Goal: Information Seeking & Learning: Learn about a topic

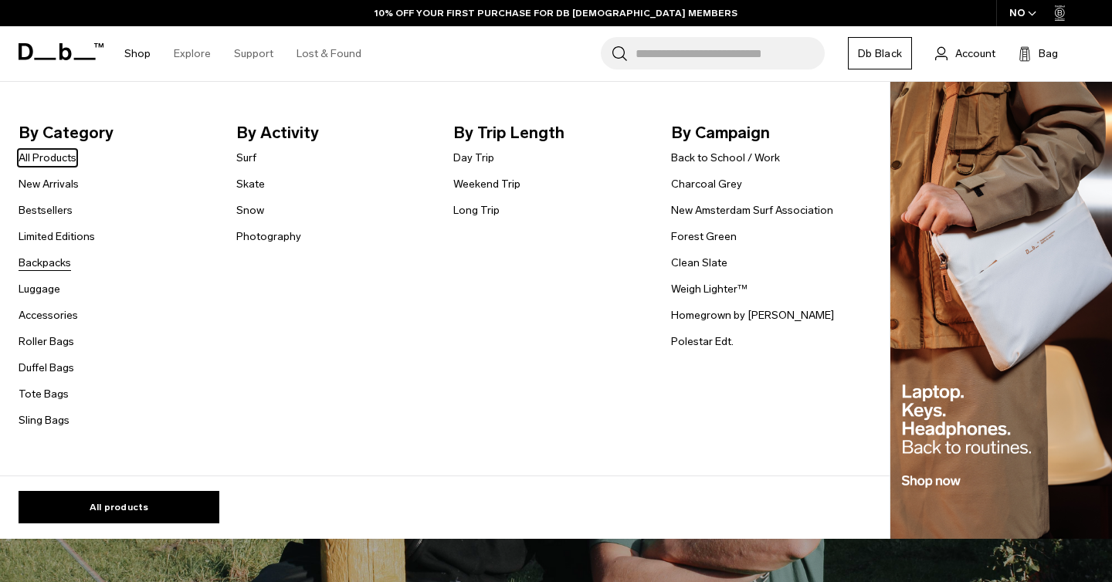
click at [45, 267] on link "Backpacks" at bounding box center [45, 263] width 52 height 16
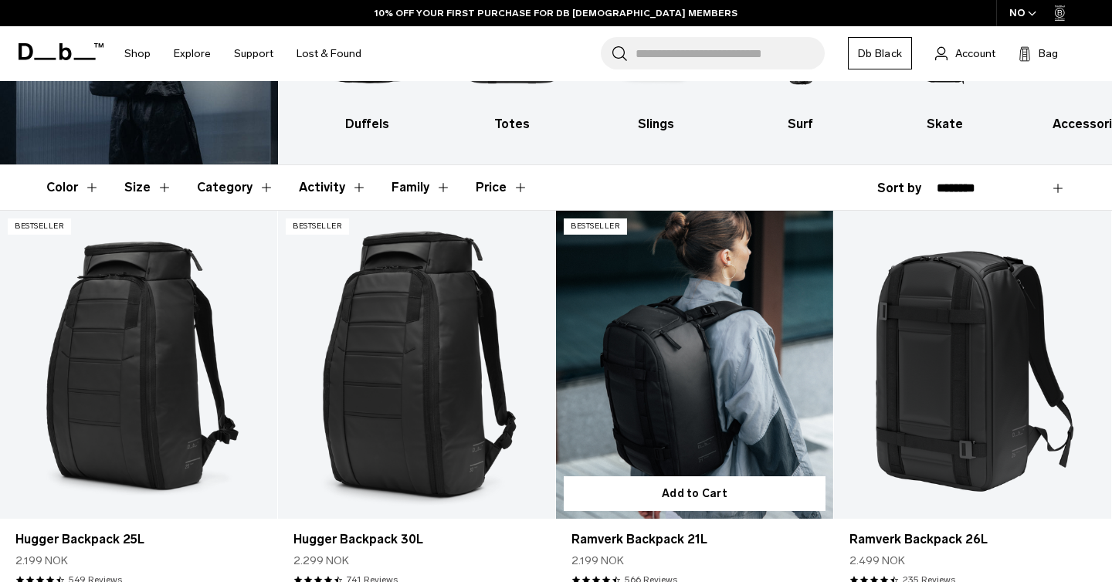
scroll to position [264, 0]
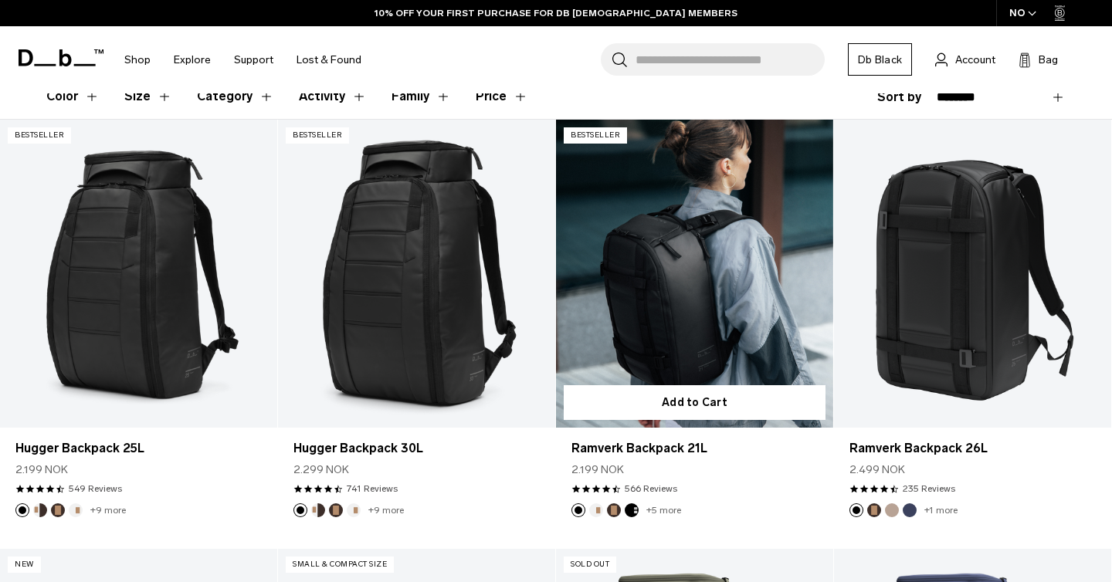
click at [689, 293] on link "Ramverk Backpack 21L" at bounding box center [694, 274] width 277 height 308
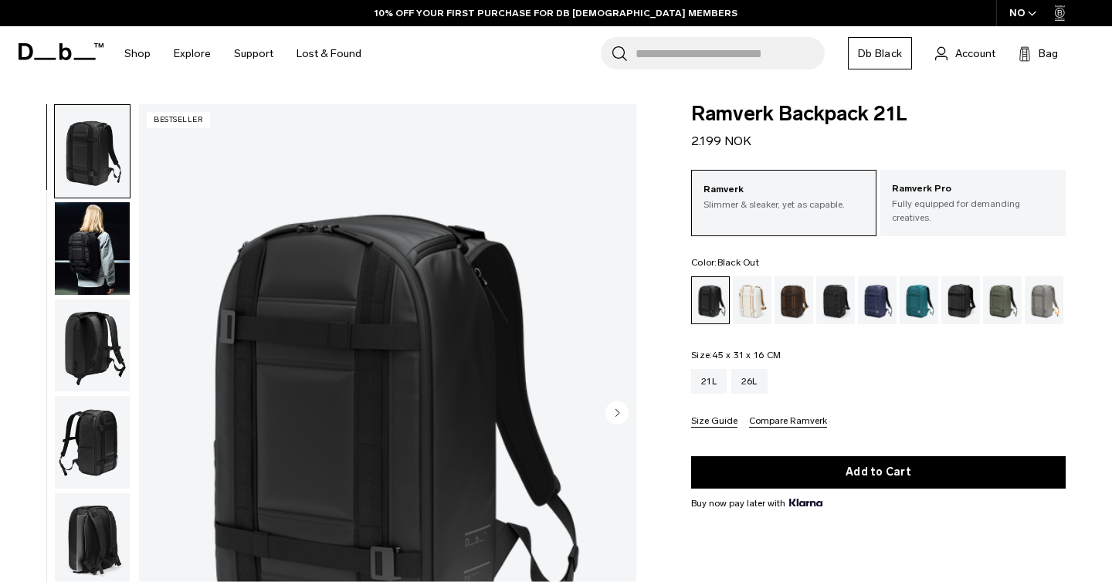
click at [93, 262] on img "button" at bounding box center [92, 248] width 75 height 93
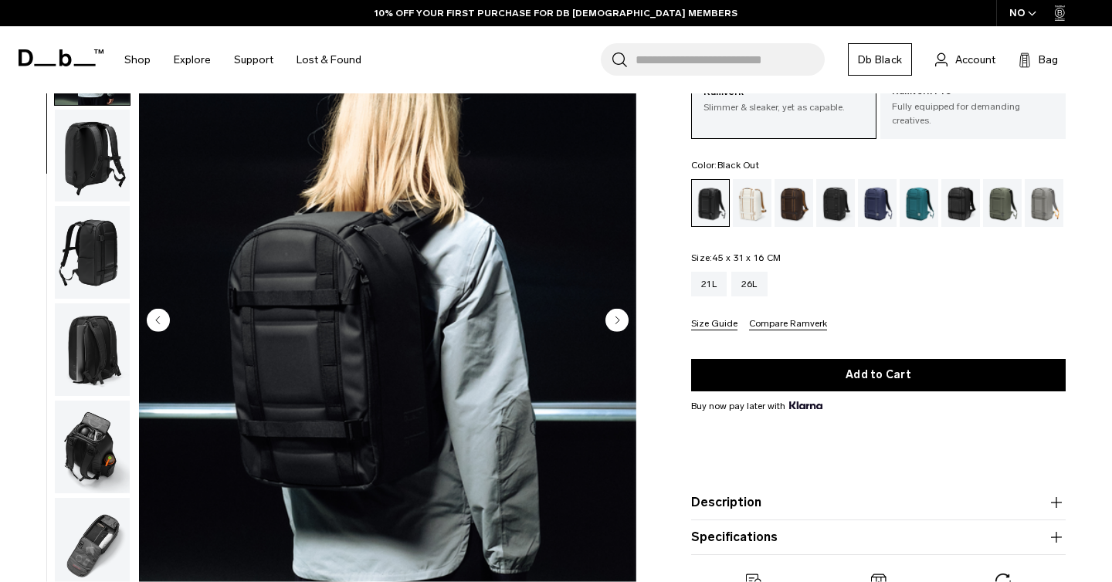
scroll to position [97, 0]
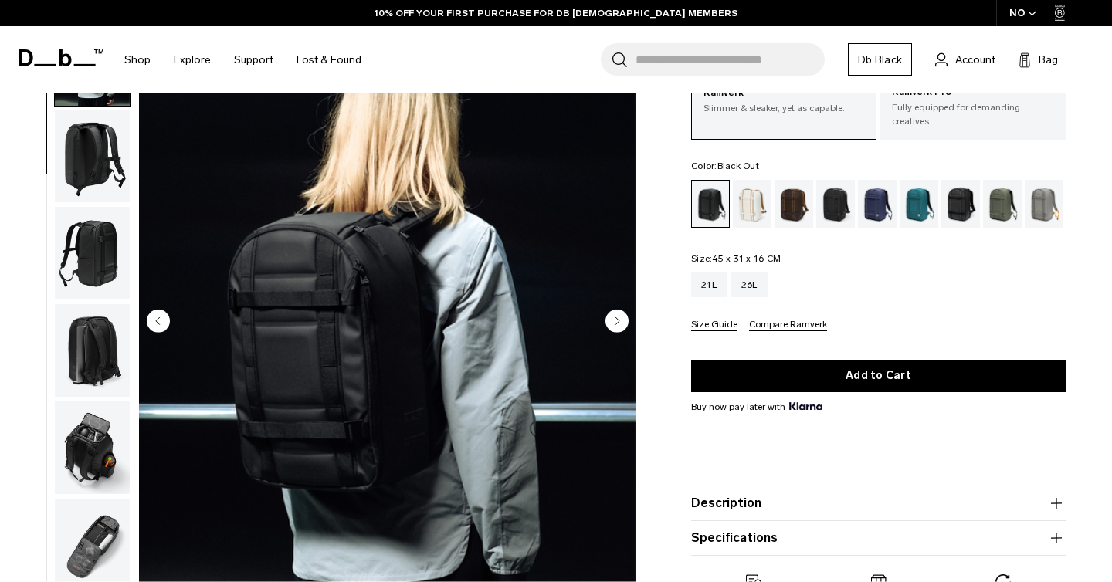
click at [613, 327] on circle "Next slide" at bounding box center [616, 320] width 23 height 23
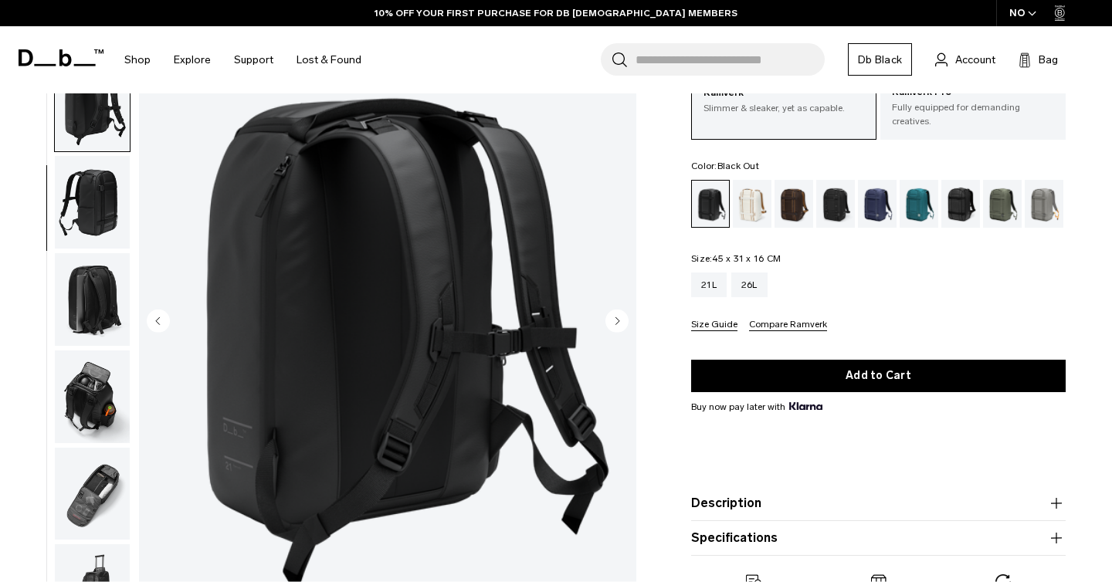
scroll to position [153, 0]
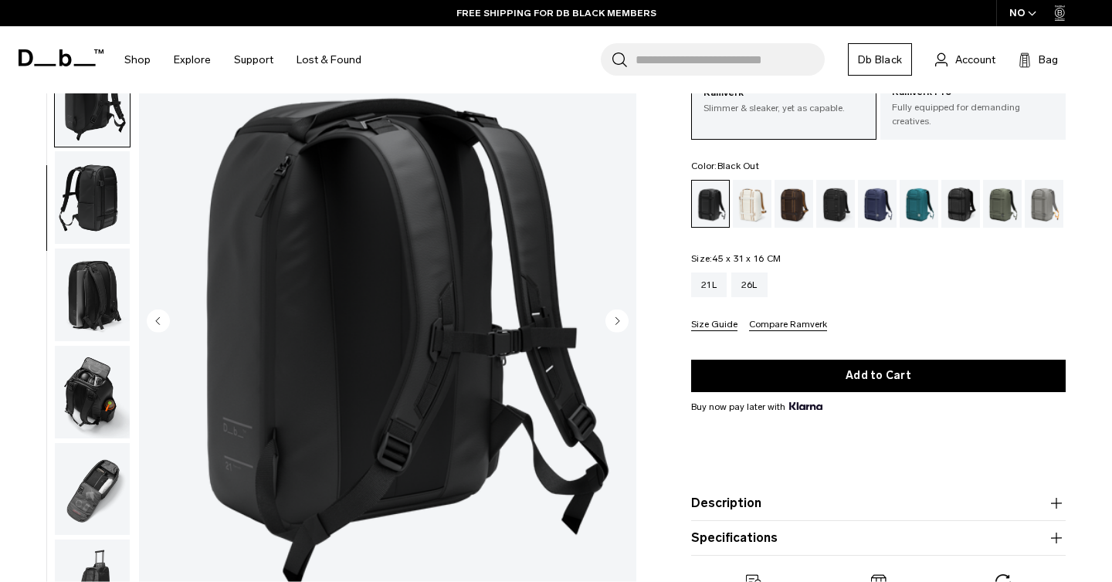
click at [615, 323] on circle "Next slide" at bounding box center [616, 320] width 23 height 23
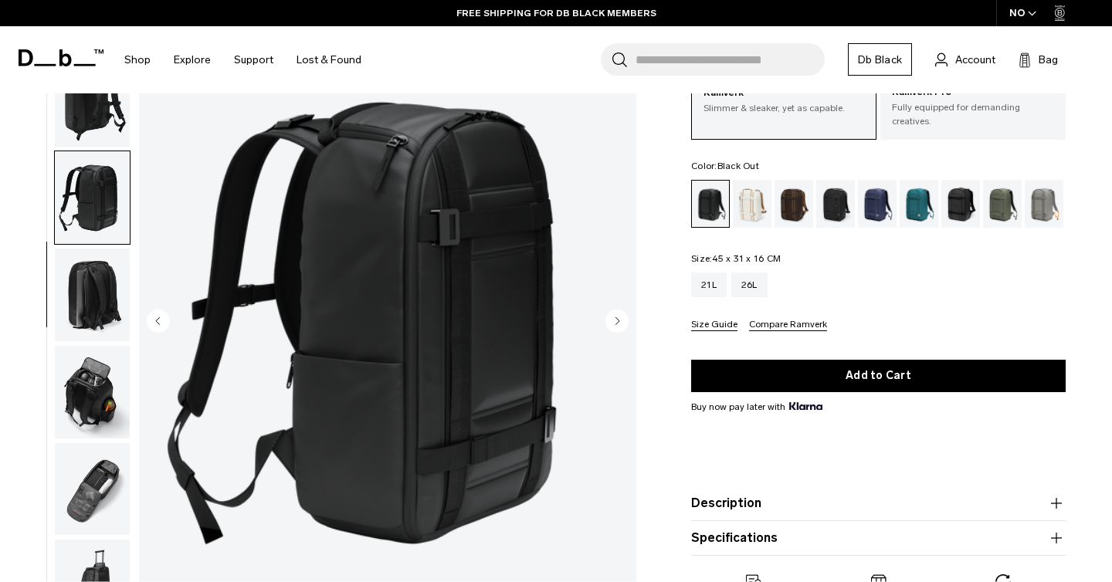
scroll to position [0, 0]
click at [622, 318] on circle "Next slide" at bounding box center [616, 320] width 23 height 23
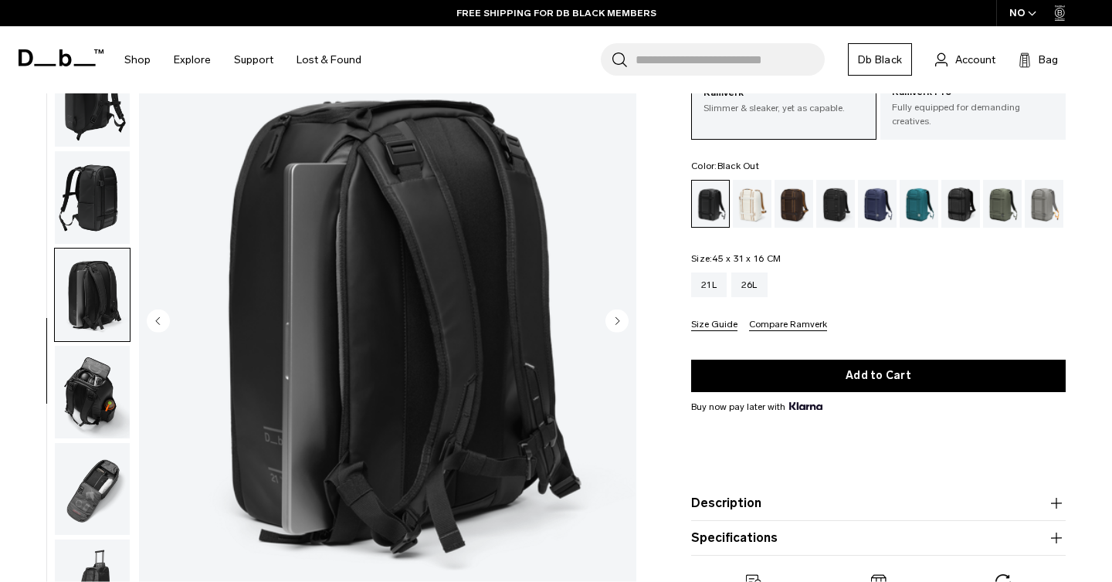
click at [622, 318] on circle "Next slide" at bounding box center [616, 320] width 23 height 23
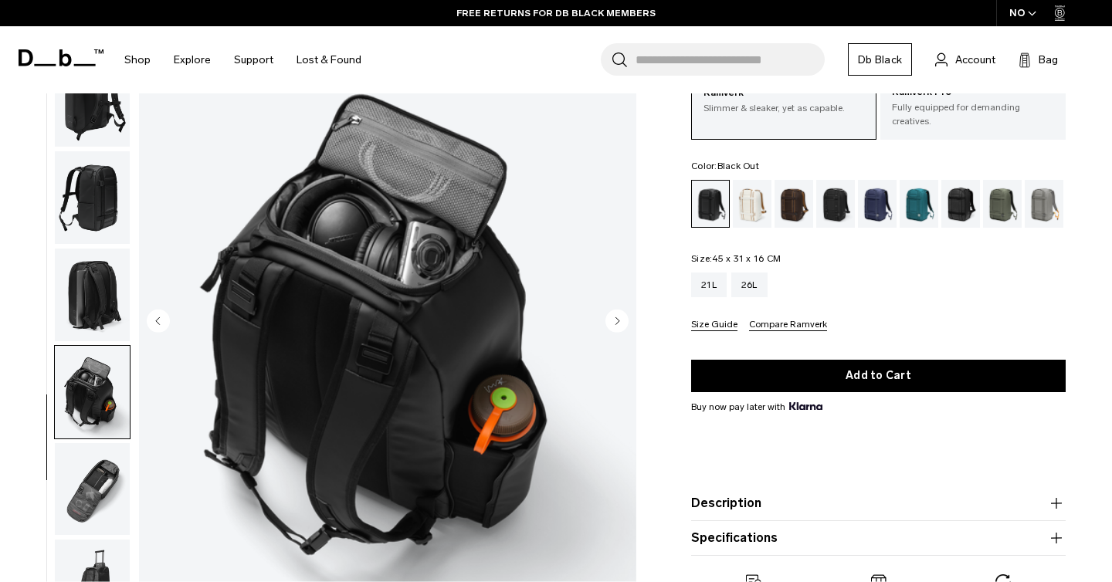
click at [622, 318] on circle "Next slide" at bounding box center [616, 320] width 23 height 23
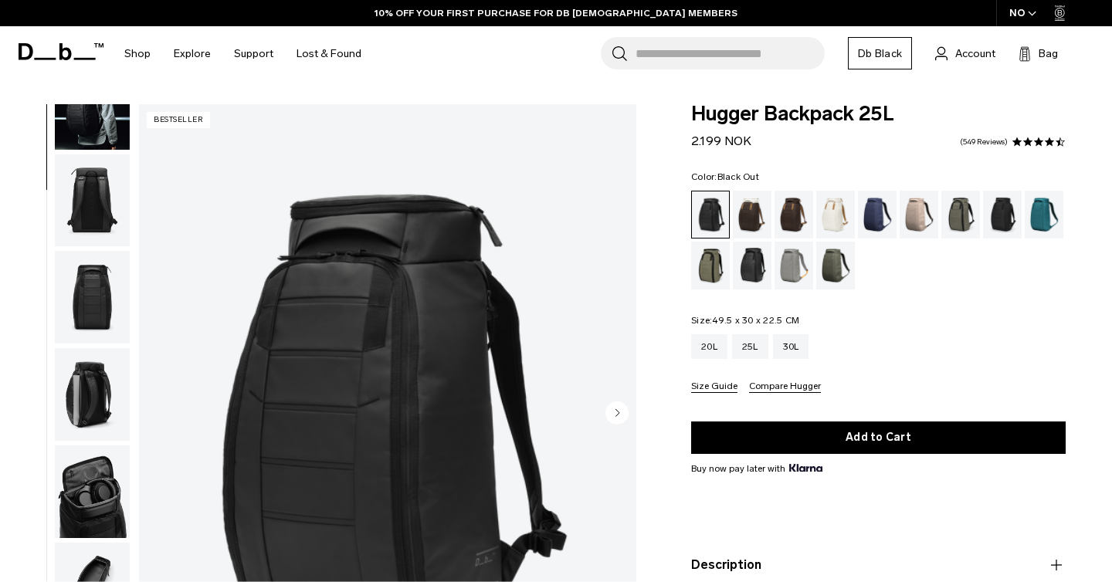
click at [106, 414] on img "button" at bounding box center [92, 394] width 75 height 93
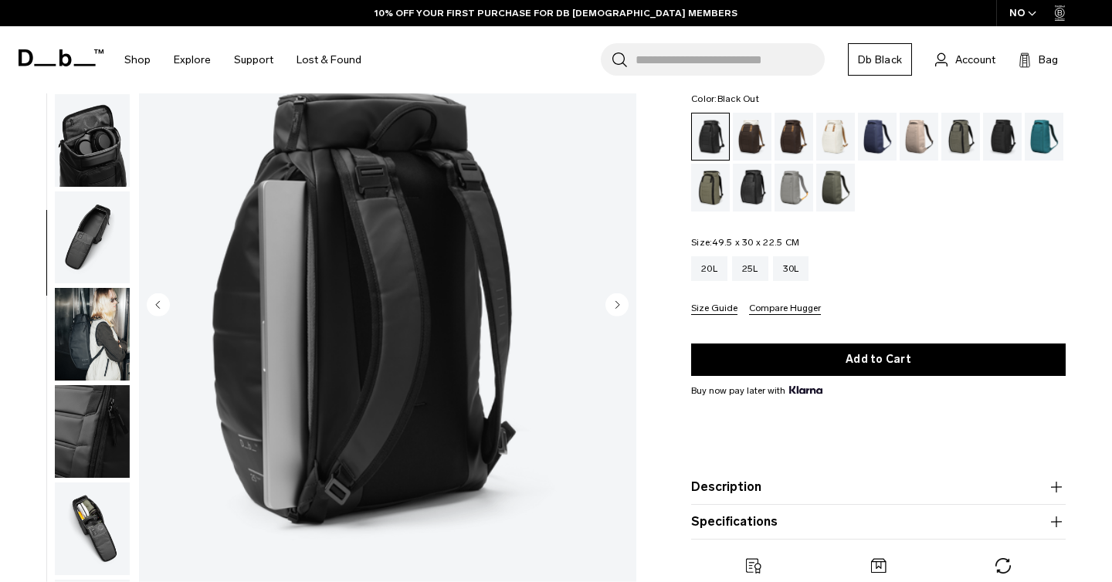
scroll to position [89, 0]
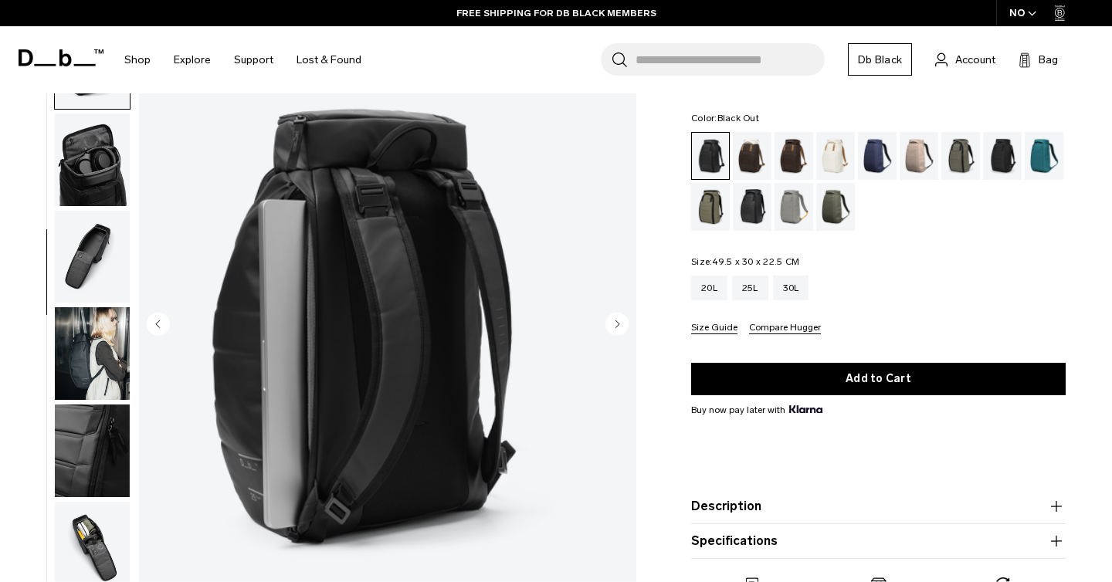
click at [615, 327] on circle "Next slide" at bounding box center [616, 324] width 23 height 23
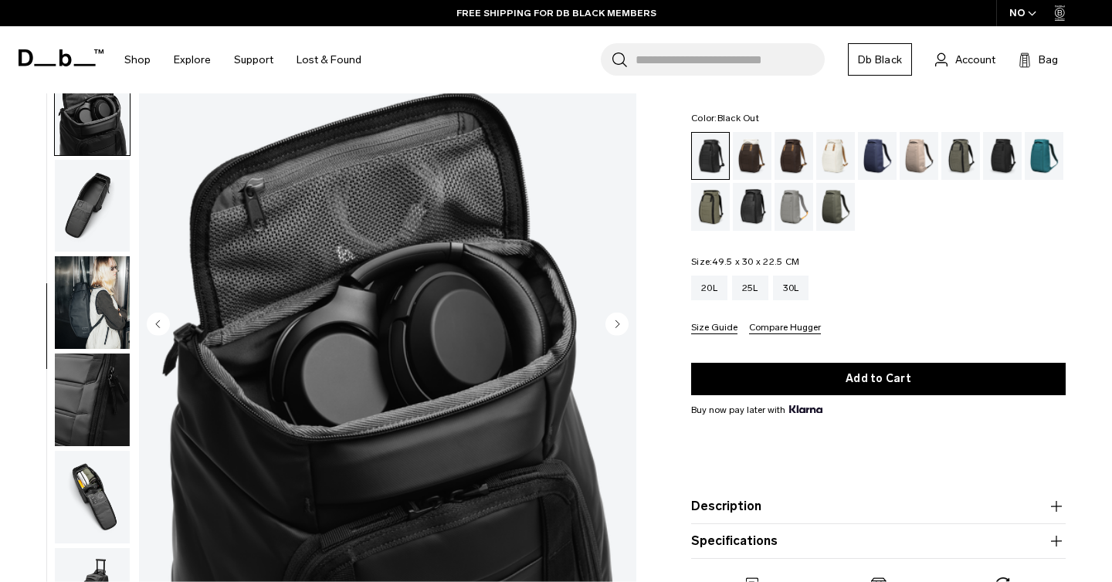
scroll to position [444, 0]
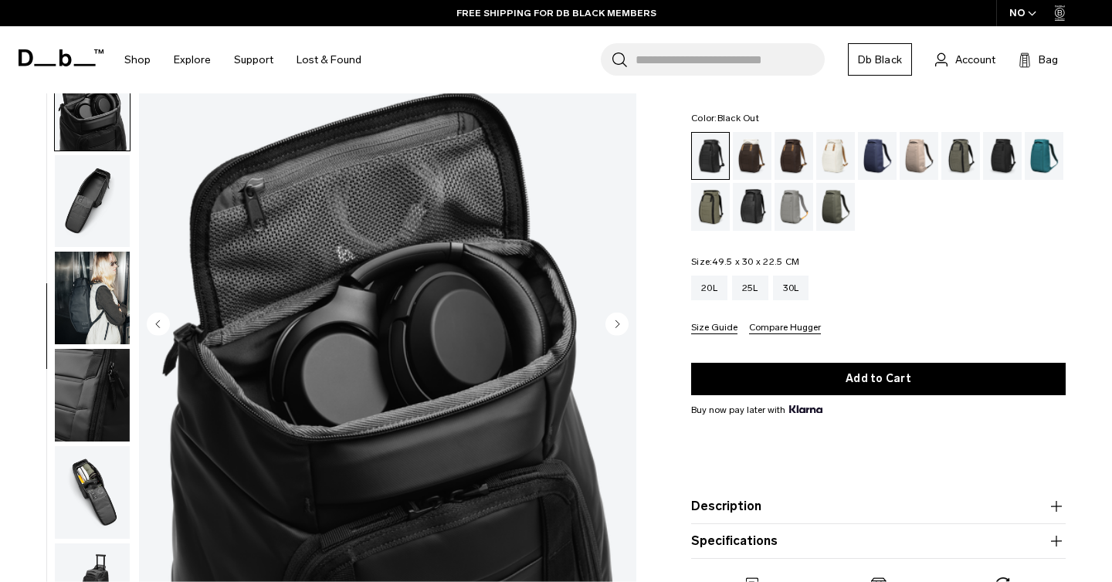
click at [615, 327] on circle "Next slide" at bounding box center [616, 324] width 23 height 23
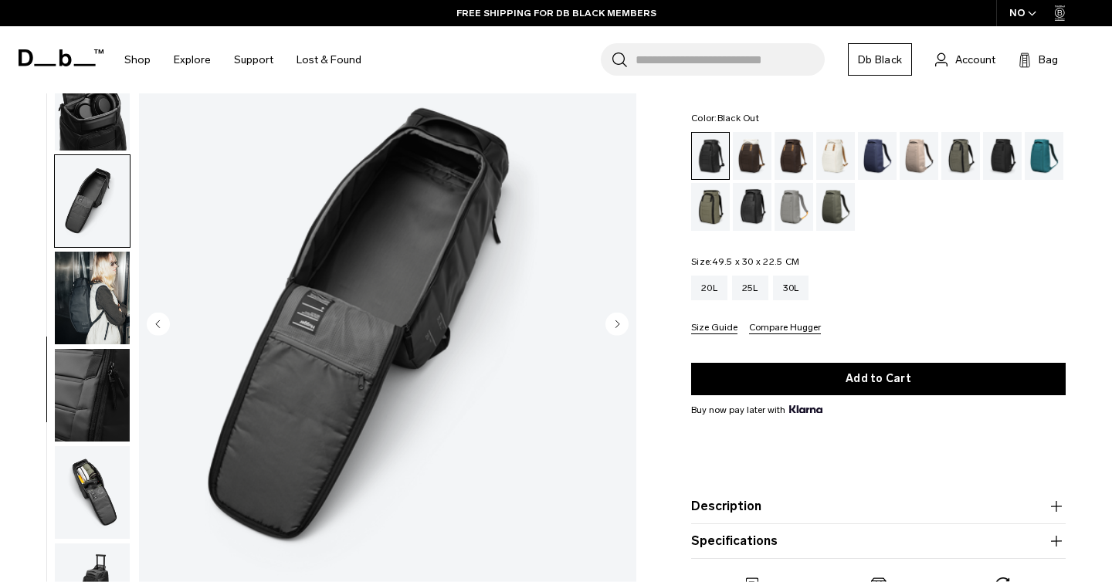
click at [615, 327] on circle "Next slide" at bounding box center [616, 324] width 23 height 23
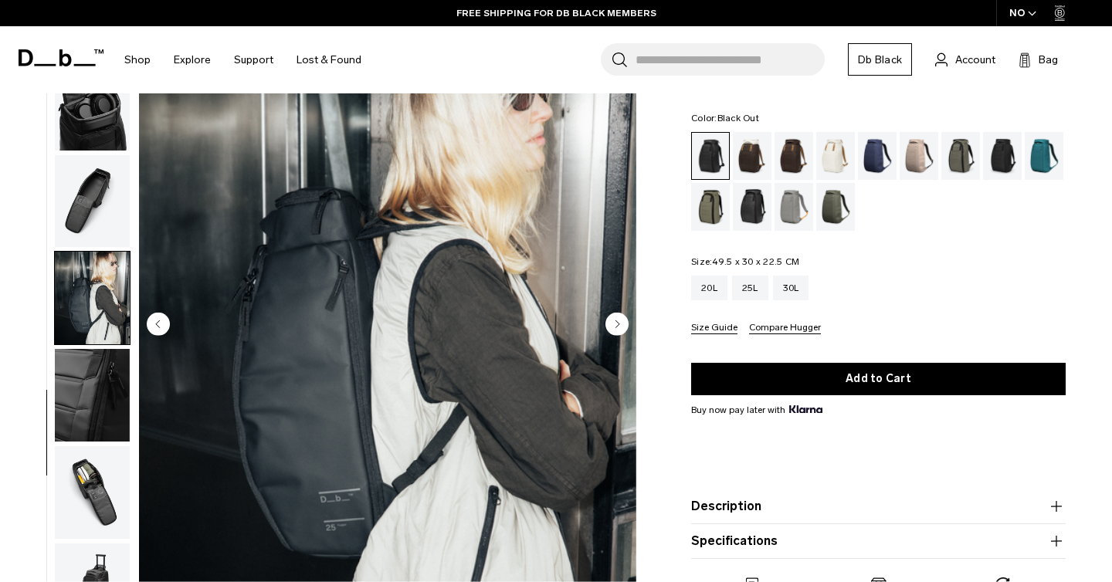
click at [615, 327] on circle "Next slide" at bounding box center [616, 324] width 23 height 23
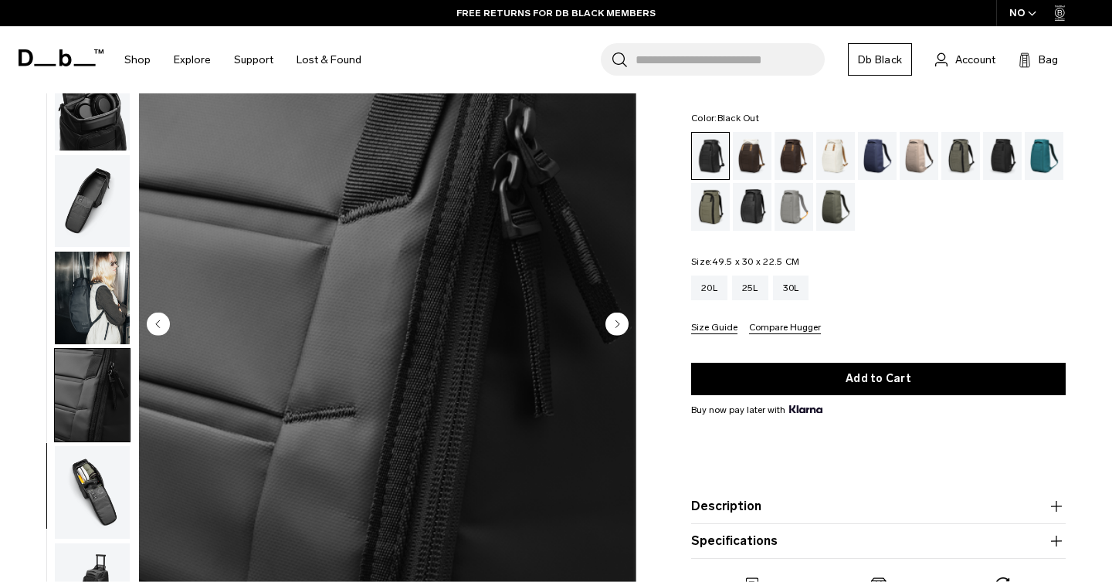
click at [615, 327] on circle "Next slide" at bounding box center [616, 324] width 23 height 23
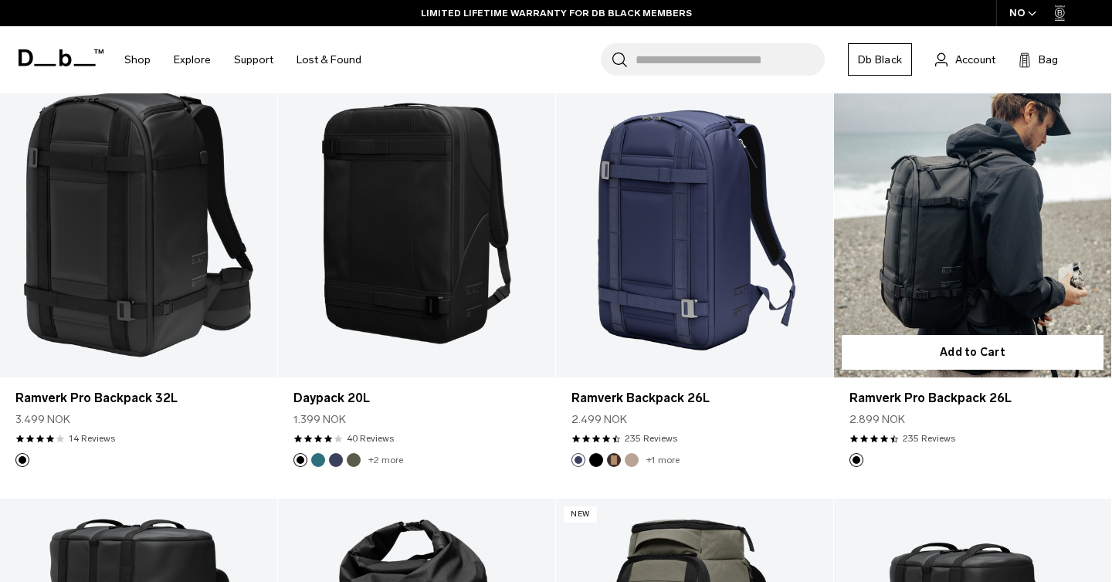
scroll to position [1607, 0]
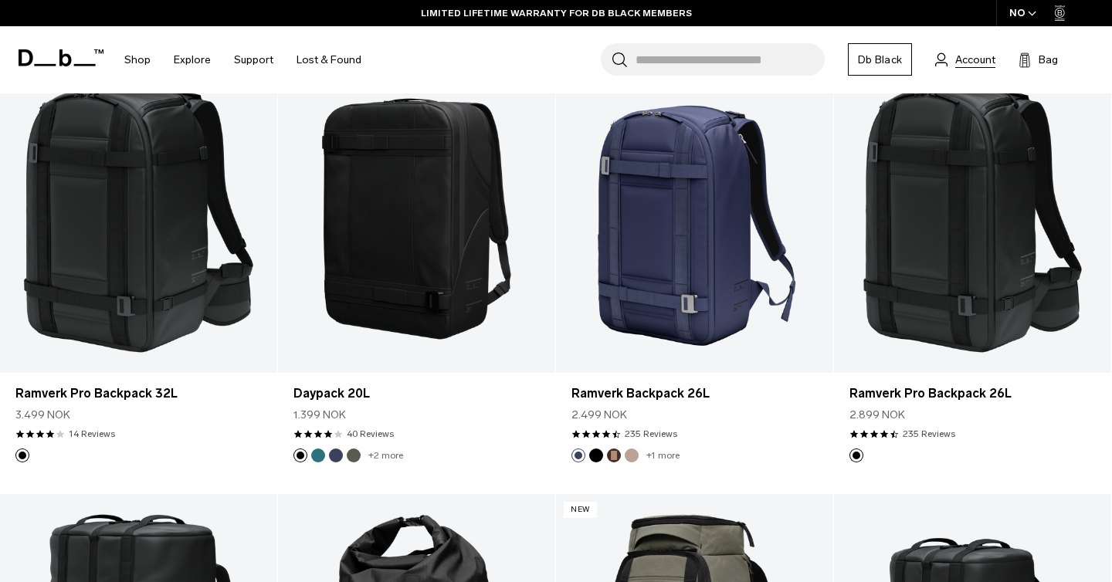
click at [970, 54] on span "Account" at bounding box center [975, 60] width 40 height 16
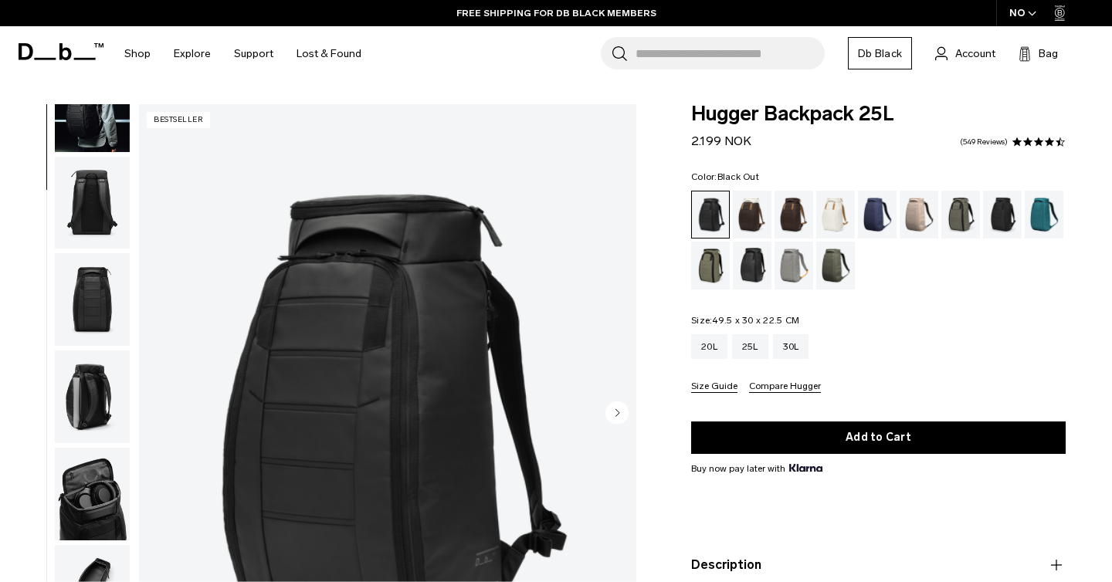
scroll to position [149, 0]
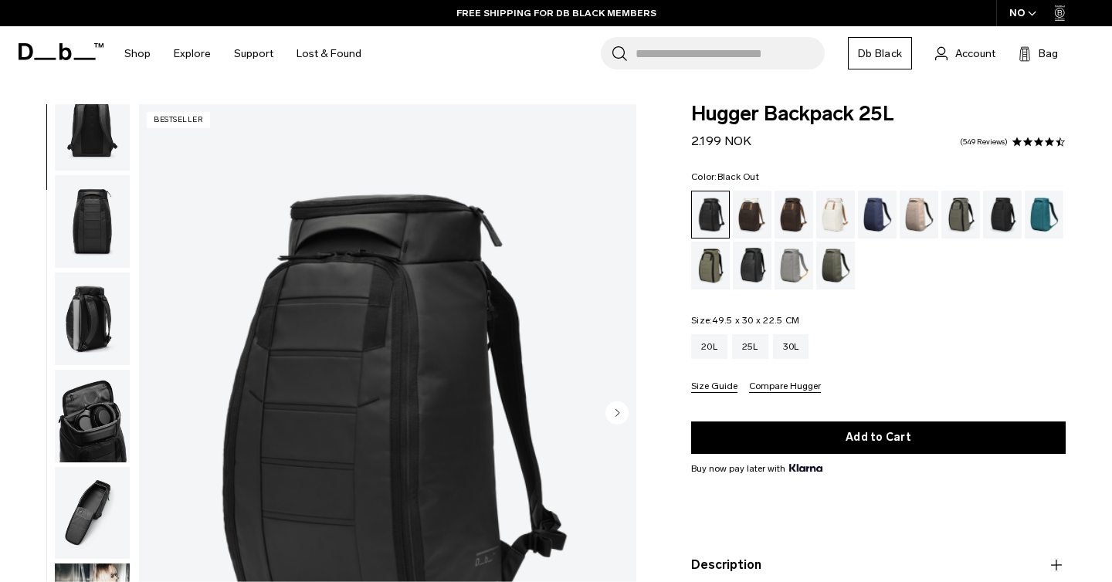
click at [84, 493] on img "button" at bounding box center [92, 513] width 75 height 93
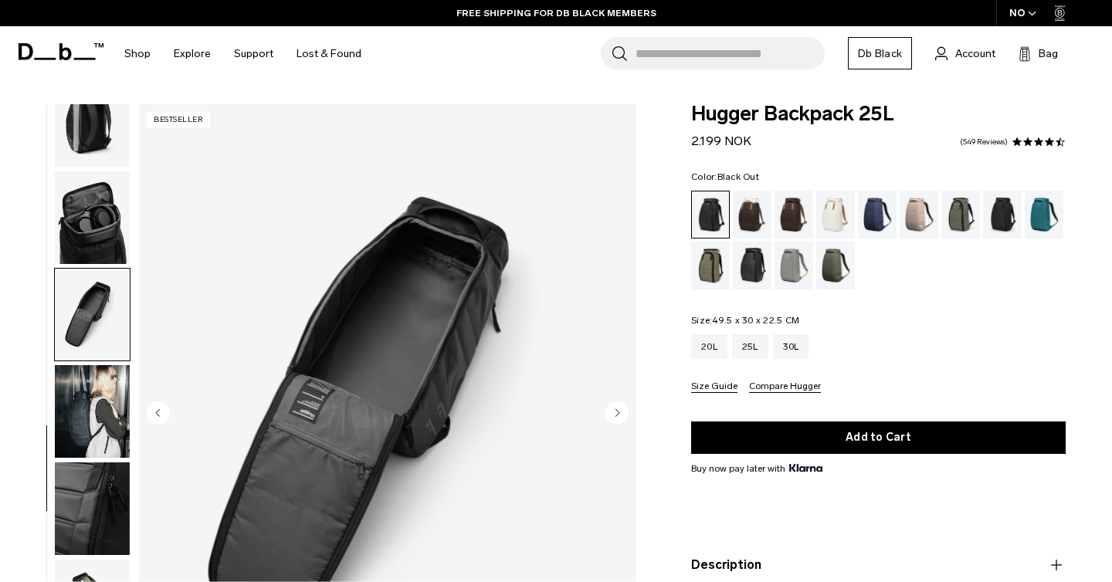
scroll to position [444, 0]
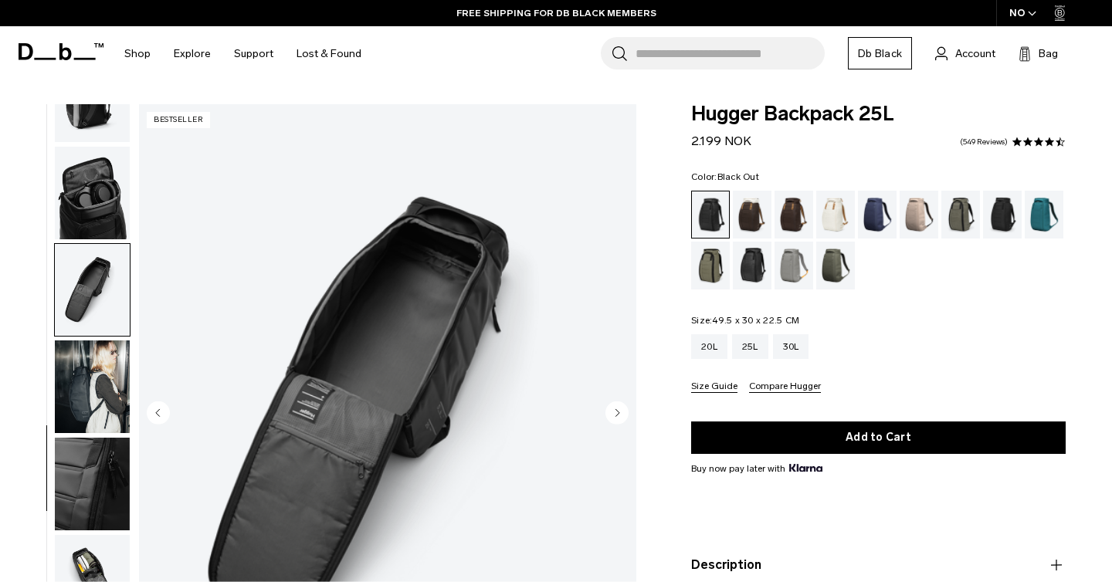
click at [92, 570] on img "button" at bounding box center [92, 581] width 75 height 93
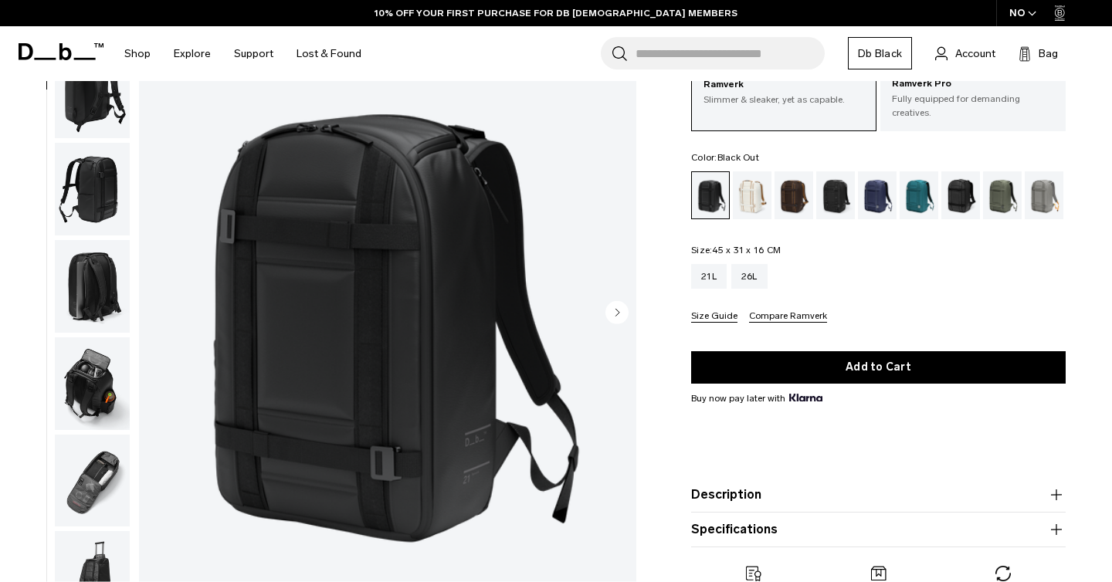
scroll to position [109, 0]
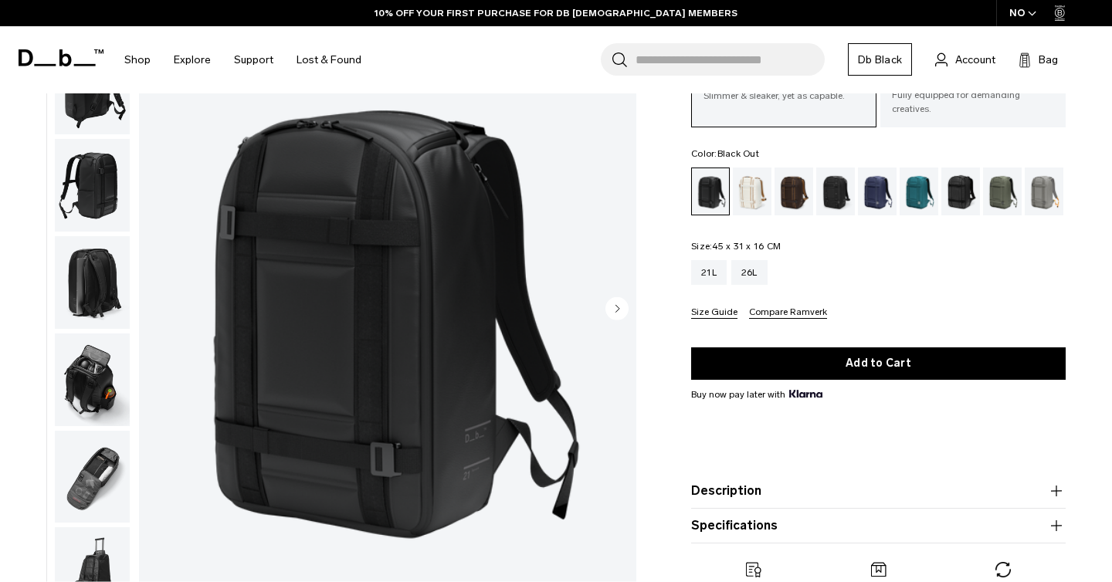
click at [116, 489] on img "button" at bounding box center [92, 476] width 75 height 93
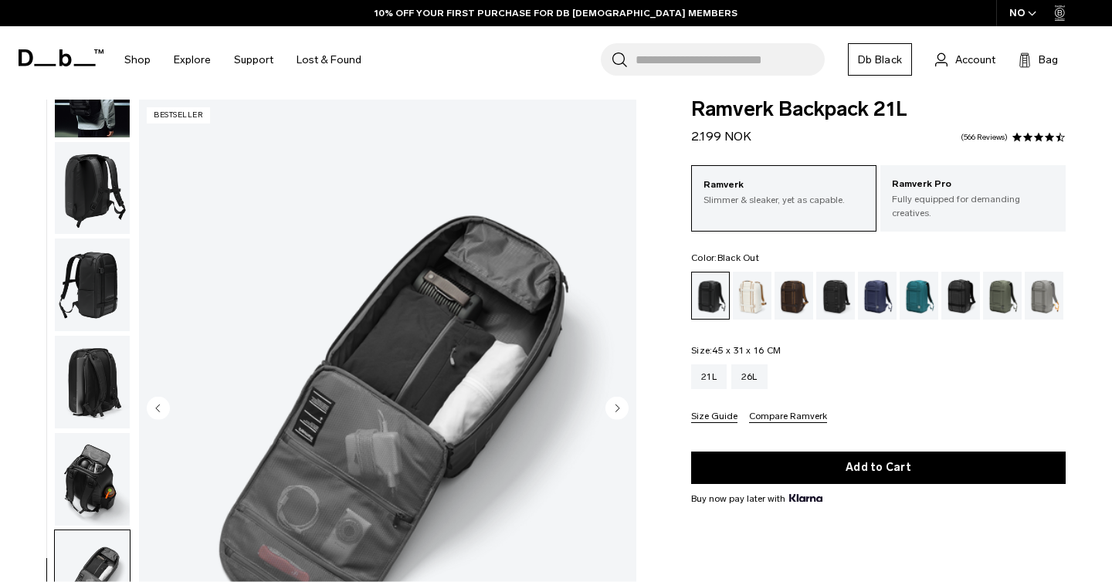
scroll to position [0, 0]
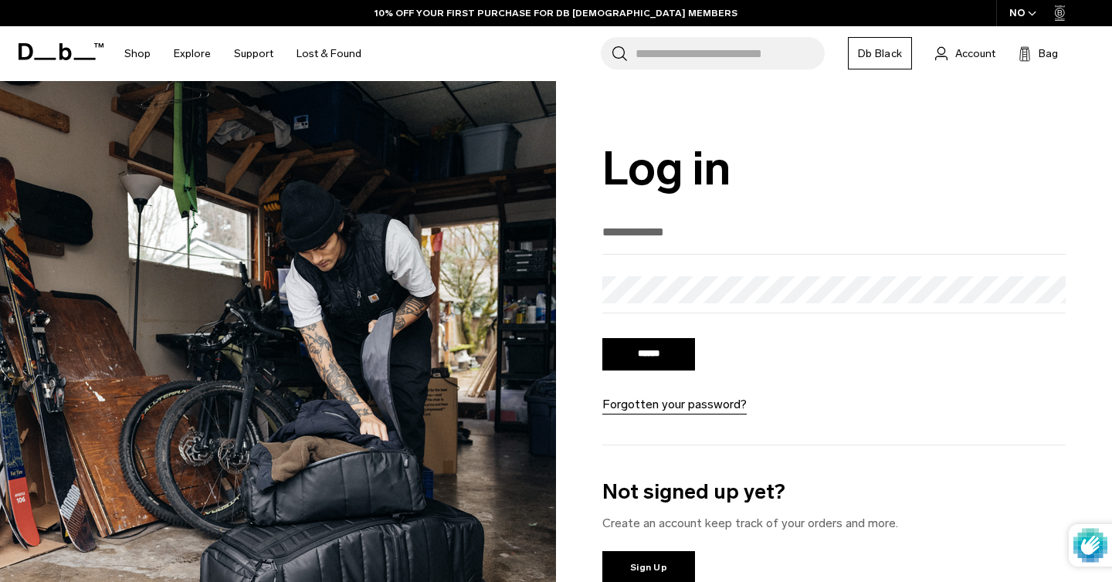
click at [679, 245] on input "email" at bounding box center [833, 231] width 463 height 25
type input "**********"
click at [676, 349] on input "******" at bounding box center [648, 354] width 93 height 32
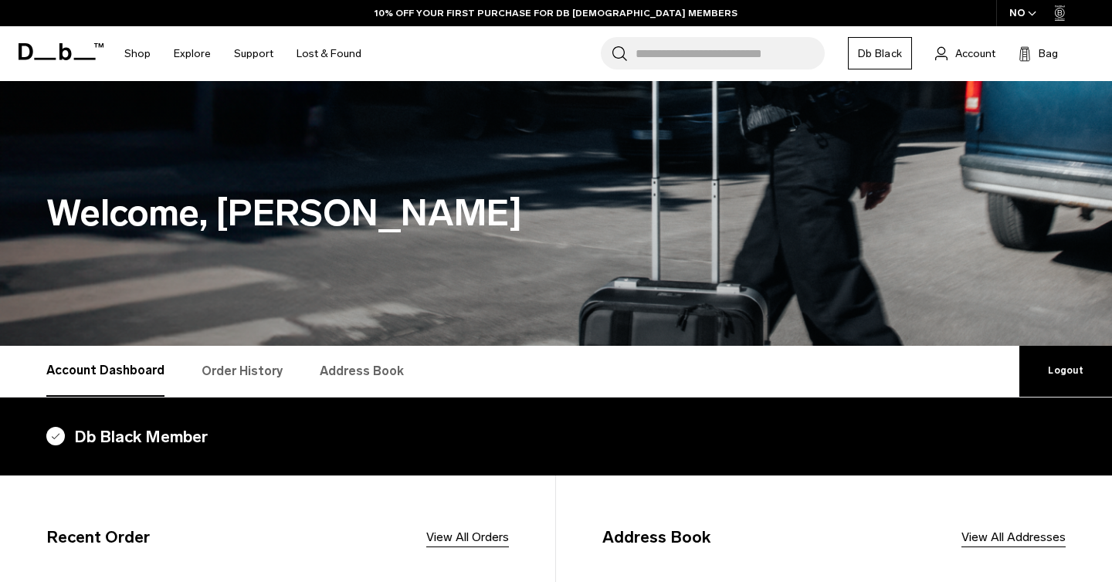
click at [259, 370] on link "Order History" at bounding box center [241, 371] width 81 height 51
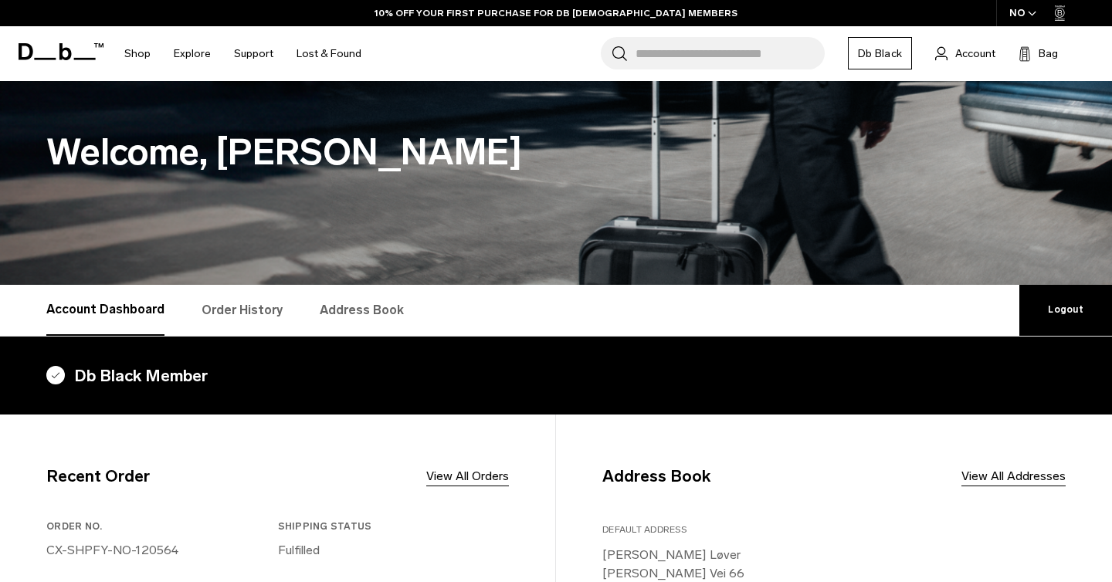
scroll to position [113, 0]
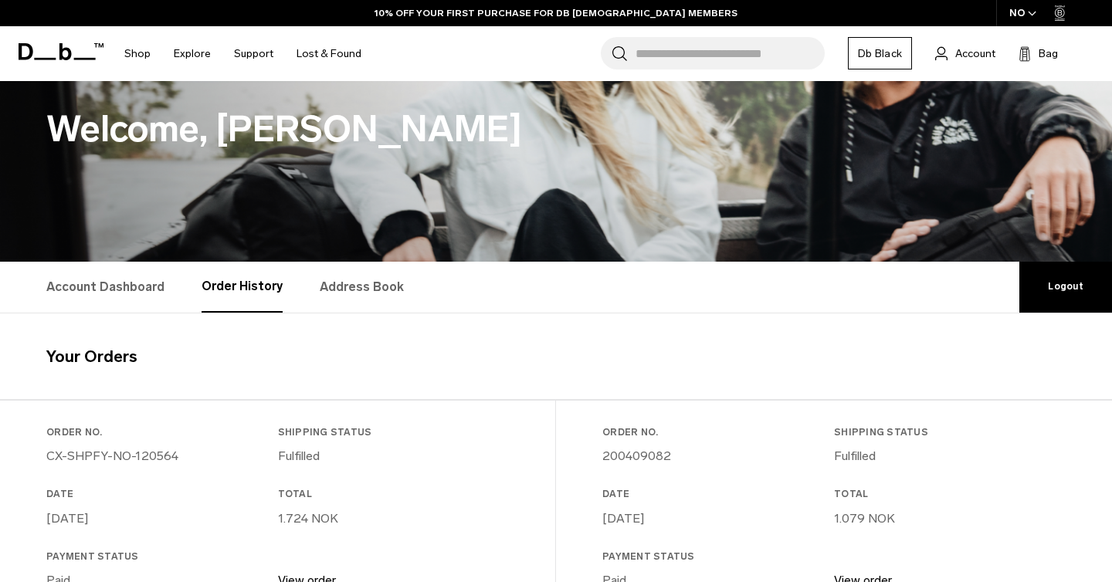
scroll to position [191, 0]
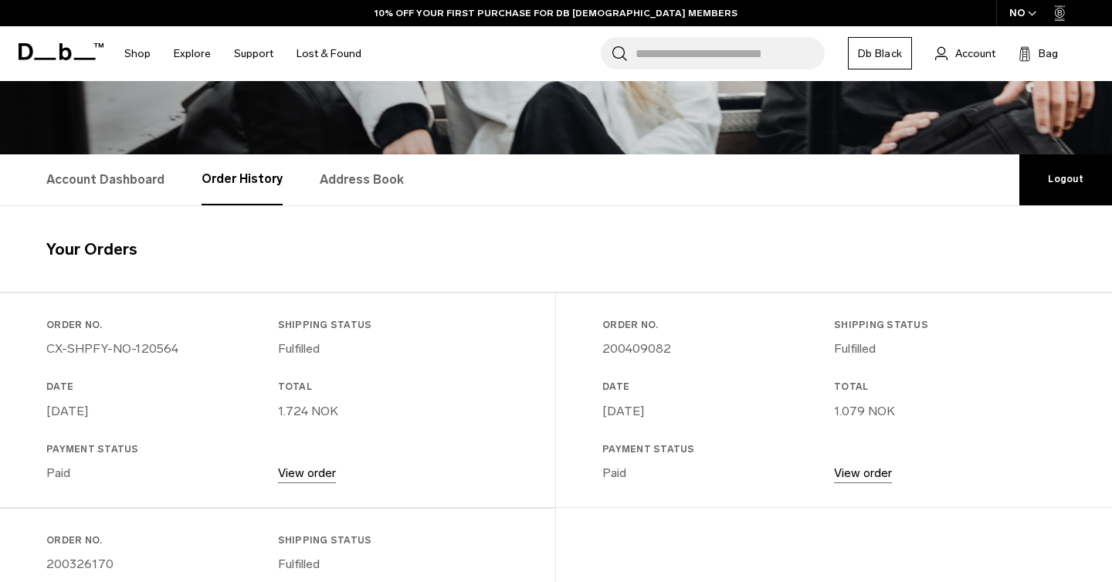
click at [303, 469] on link "View order" at bounding box center [307, 473] width 58 height 15
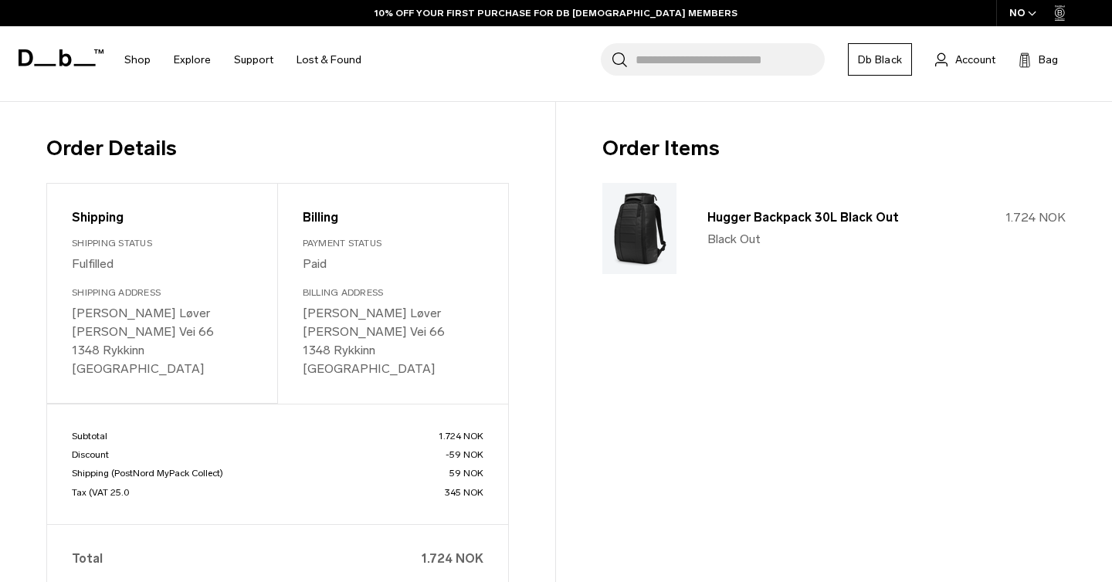
scroll to position [192, 0]
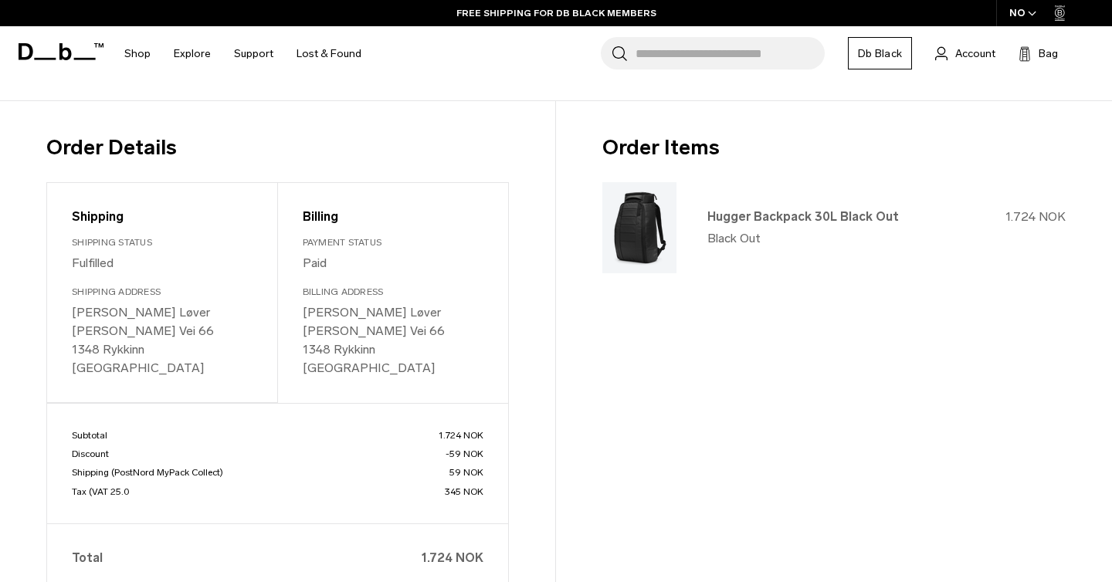
click at [762, 216] on link "Hugger Backpack 30L Black Out" at bounding box center [802, 216] width 191 height 15
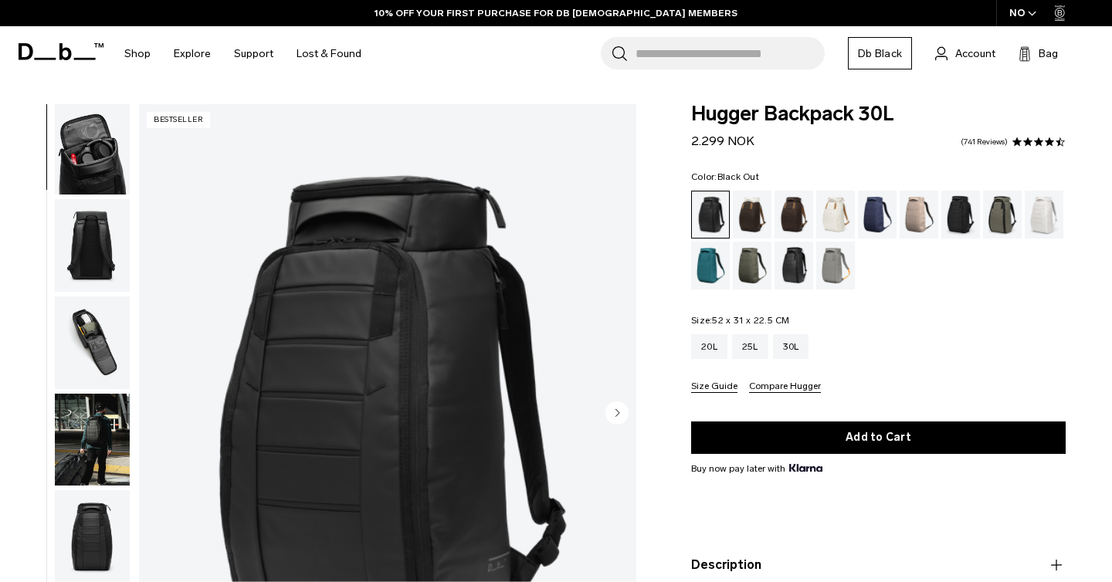
click at [109, 365] on img "button" at bounding box center [92, 342] width 75 height 93
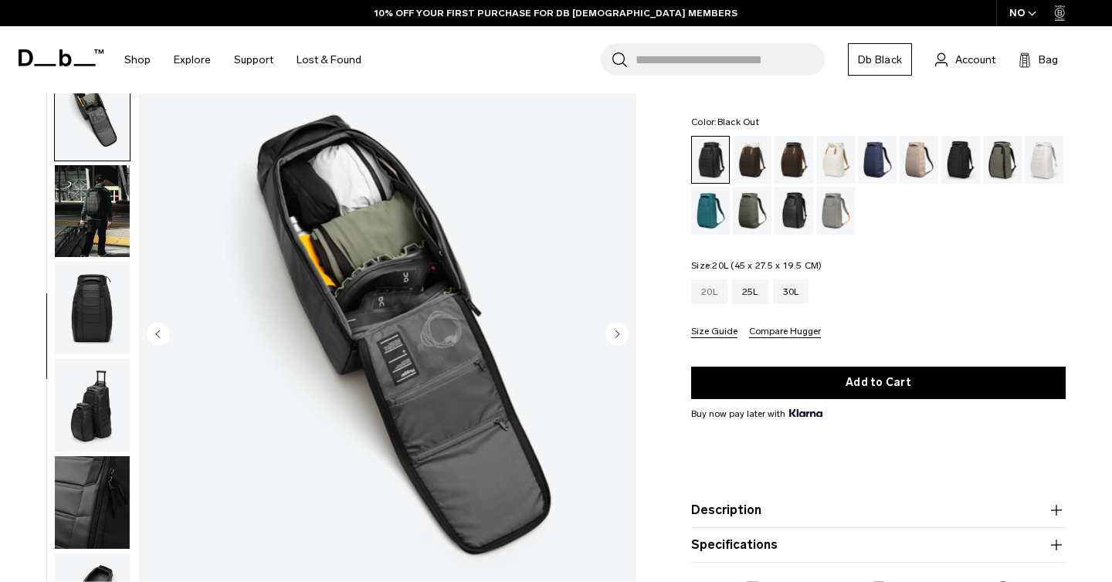
click at [712, 298] on div "20L" at bounding box center [709, 291] width 36 height 25
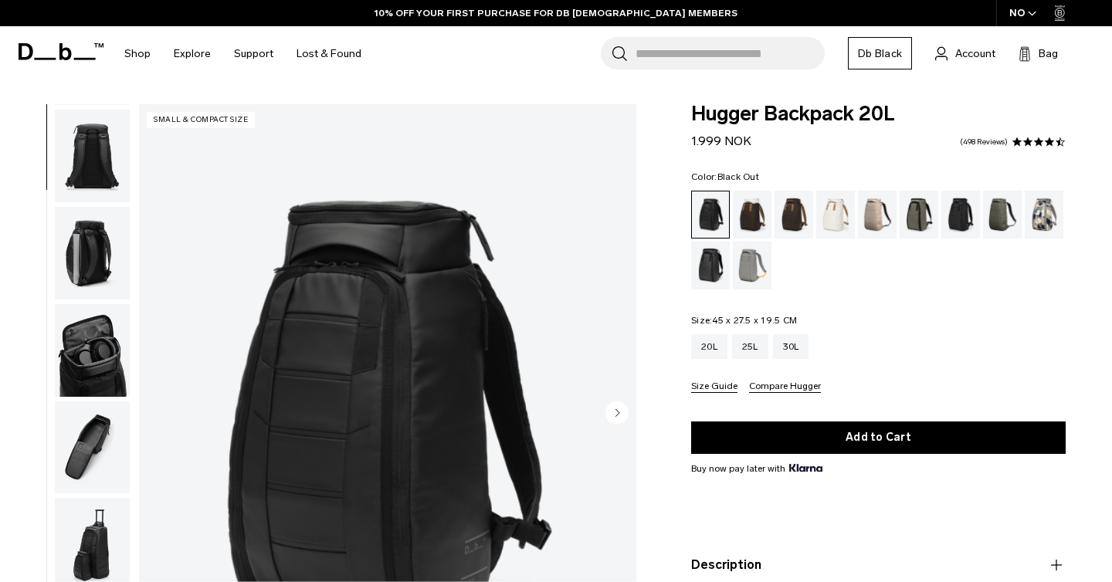
scroll to position [329, 0]
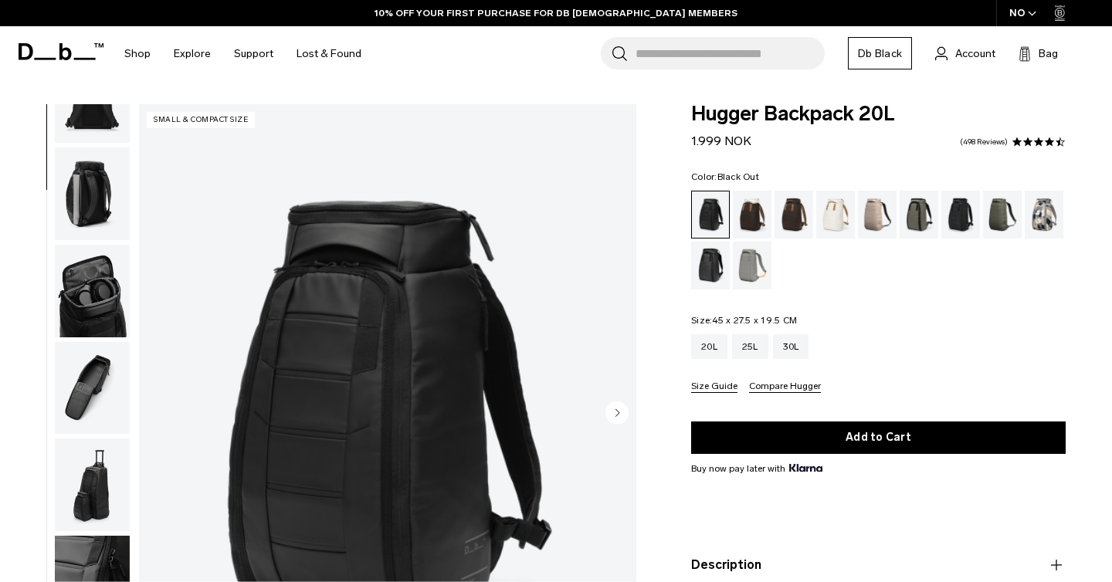
click at [89, 384] on img "button" at bounding box center [92, 388] width 75 height 93
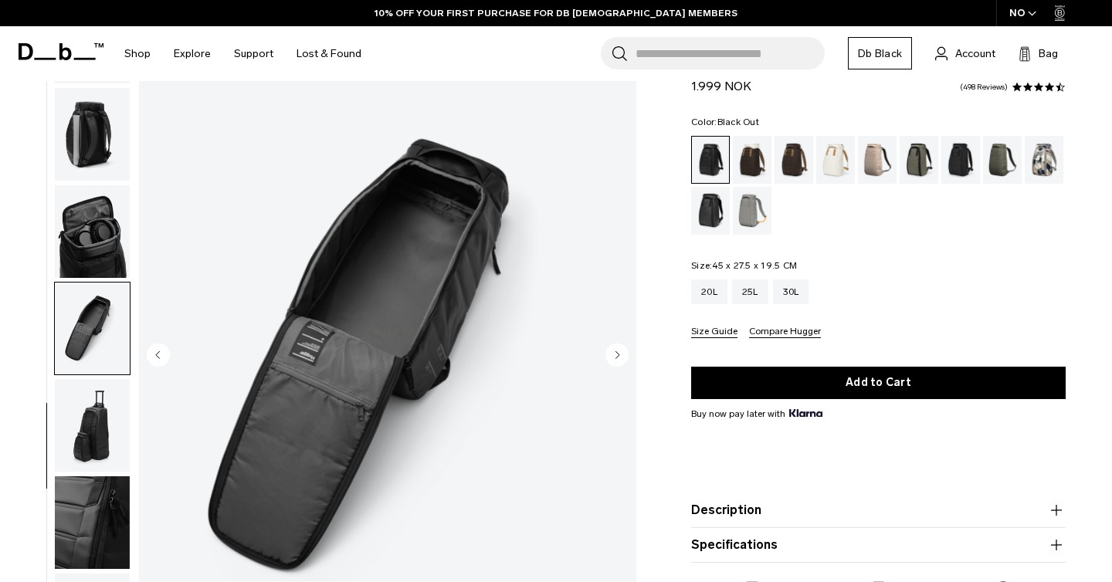
scroll to position [76, 0]
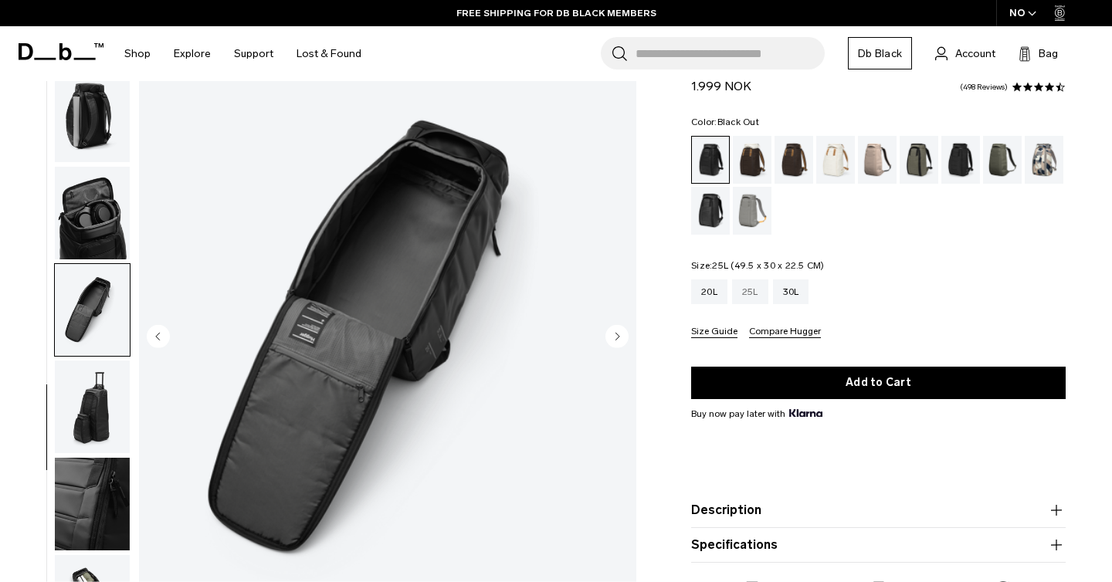
click at [754, 290] on div "25L" at bounding box center [750, 291] width 36 height 25
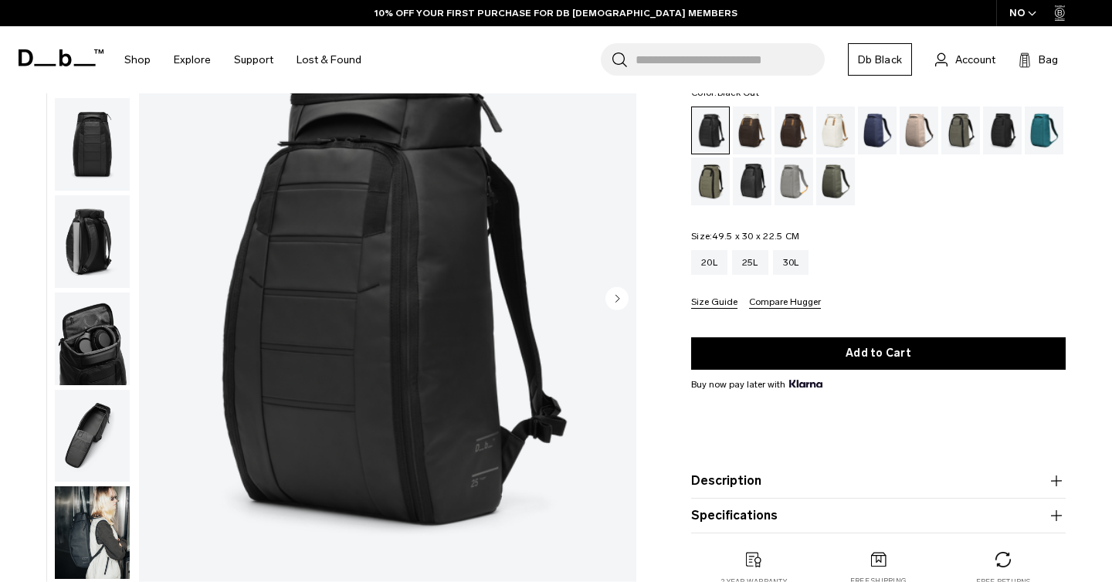
click at [82, 455] on img "button" at bounding box center [92, 436] width 75 height 93
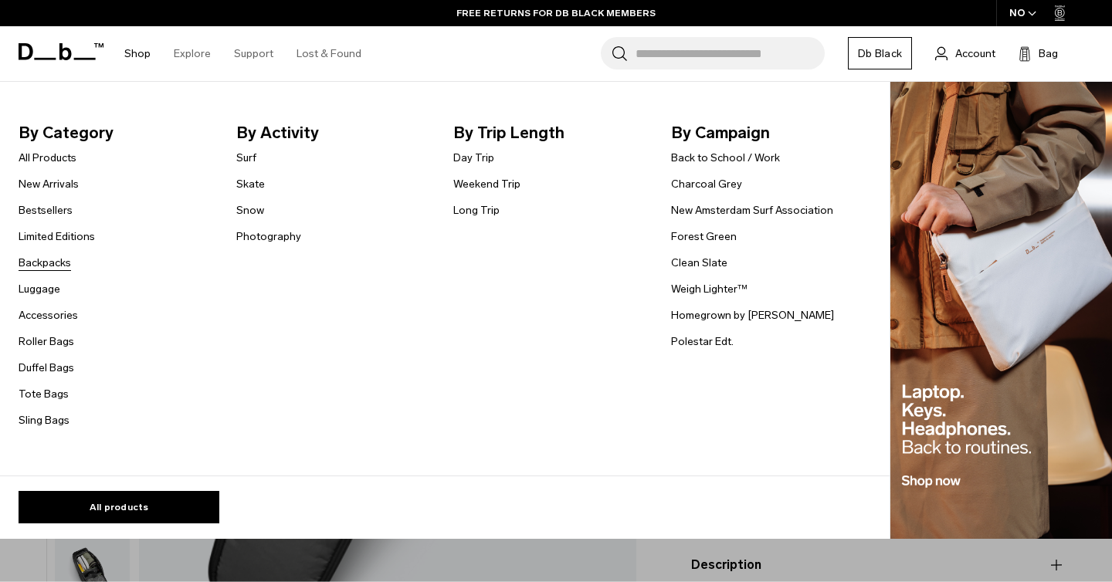
click at [45, 266] on link "Backpacks" at bounding box center [45, 263] width 52 height 16
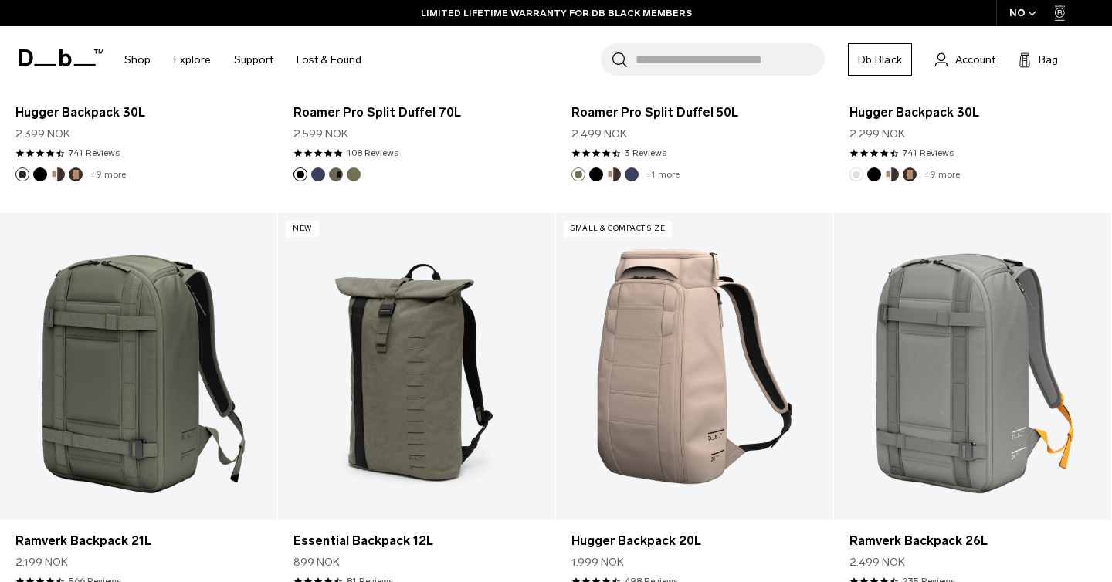
scroll to position [2748, 0]
